Goal: Information Seeking & Learning: Learn about a topic

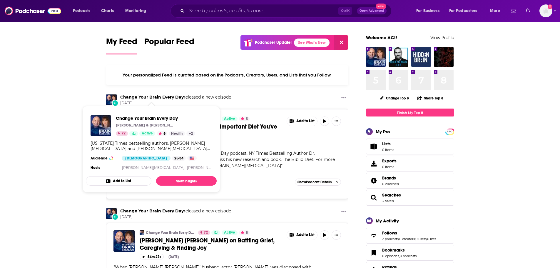
click at [139, 98] on link "Change Your Brain Every Day" at bounding box center [151, 96] width 63 height 5
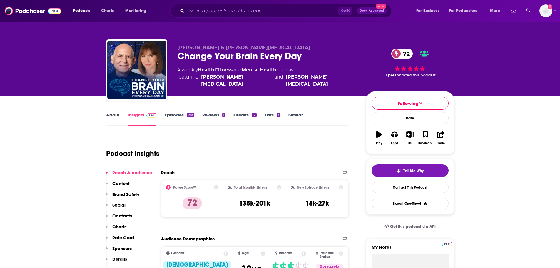
click at [113, 225] on p "Charts" at bounding box center [119, 227] width 14 height 6
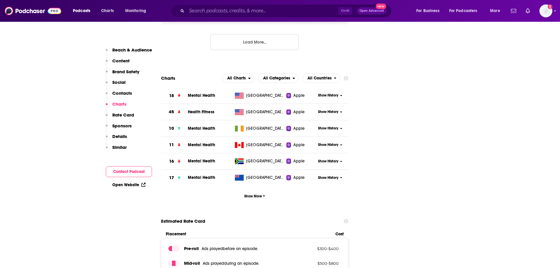
scroll to position [881, 0]
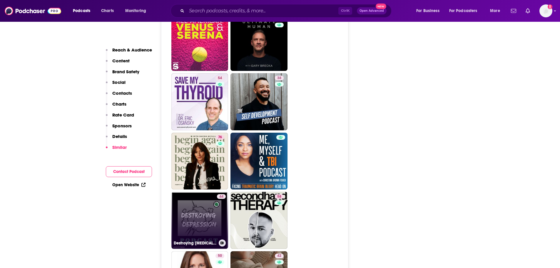
scroll to position [1469, 0]
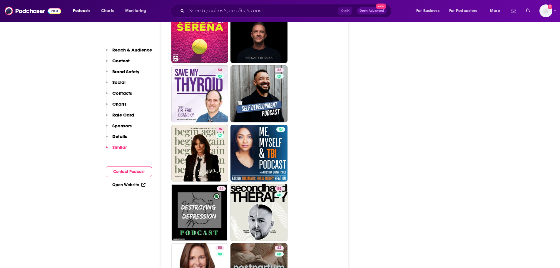
click at [113, 105] on p "Charts" at bounding box center [119, 104] width 14 height 6
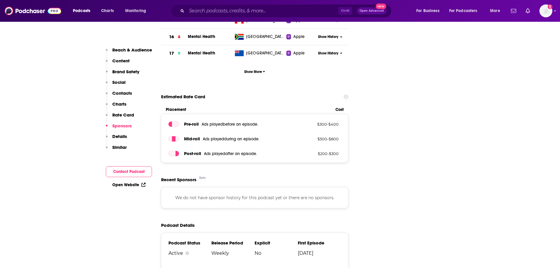
scroll to position [987, 0]
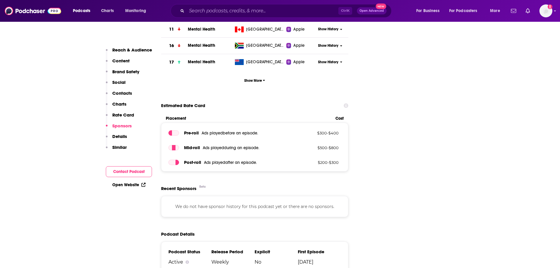
click at [119, 105] on p "Charts" at bounding box center [119, 104] width 14 height 6
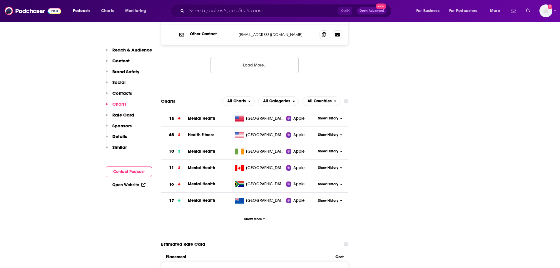
scroll to position [840, 0]
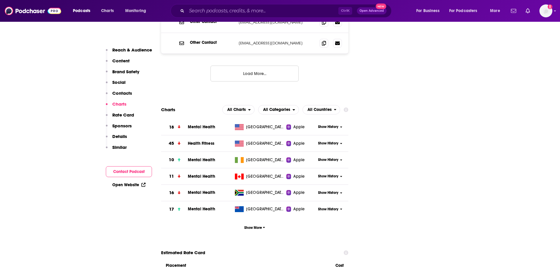
click at [197, 124] on span "Mental Health" at bounding box center [201, 126] width 27 height 5
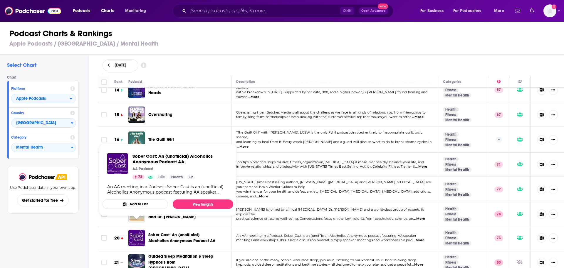
scroll to position [353, 0]
